Goal: Task Accomplishment & Management: Manage account settings

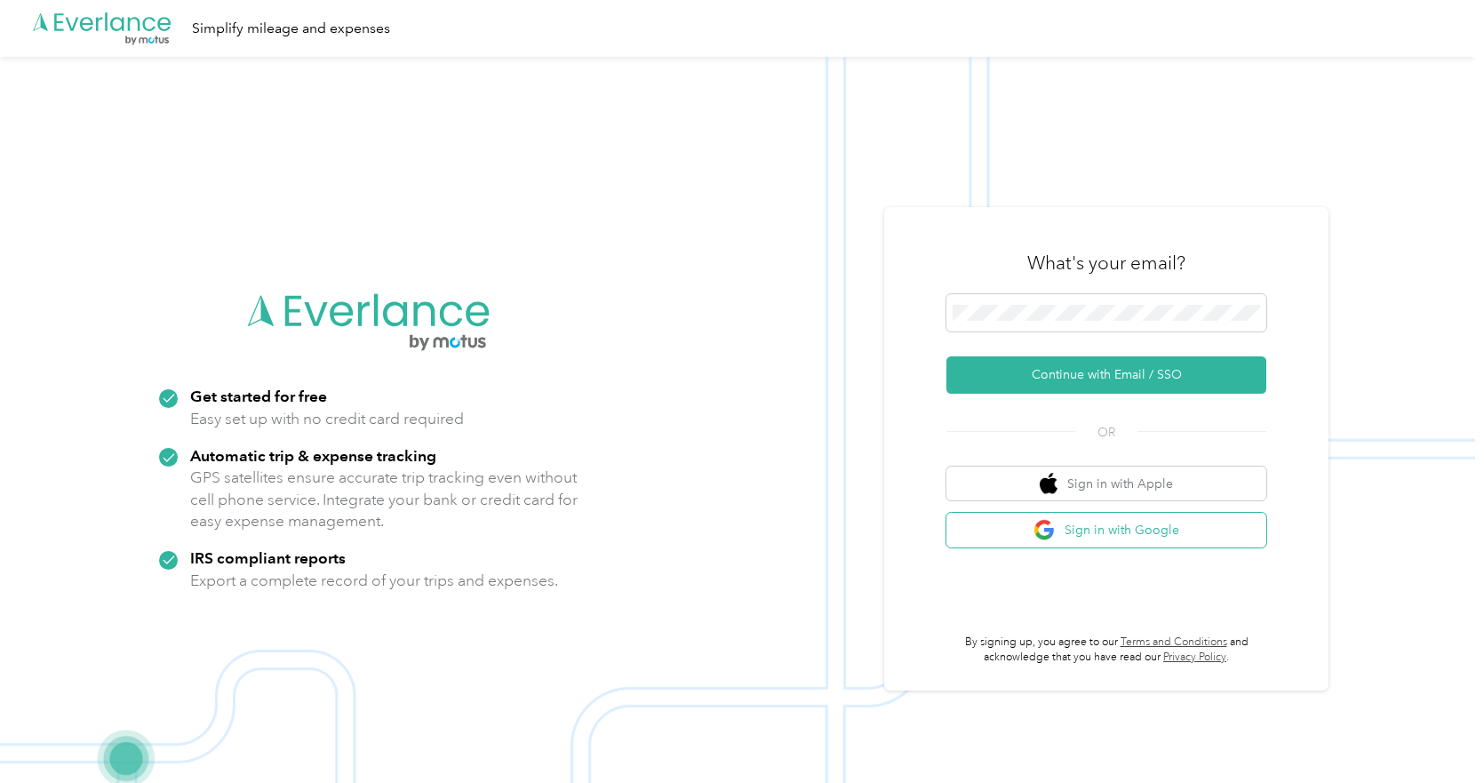
click at [1122, 517] on button "Sign in with Google" at bounding box center [1106, 530] width 320 height 35
